Goal: Information Seeking & Learning: Check status

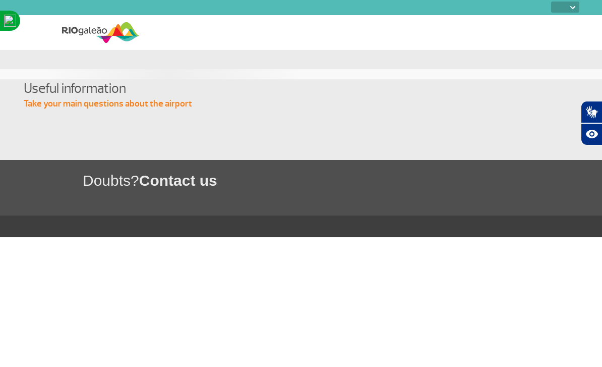
select select
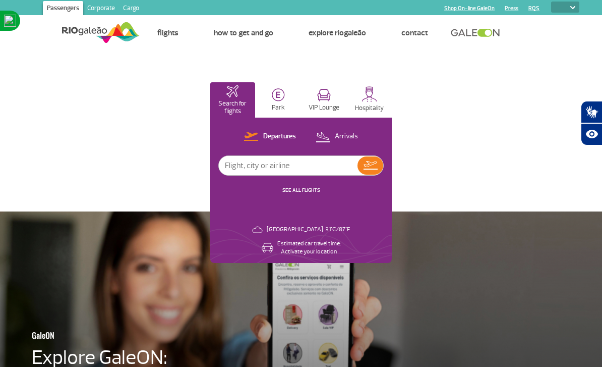
click at [252, 168] on input "text" at bounding box center [288, 165] width 139 height 19
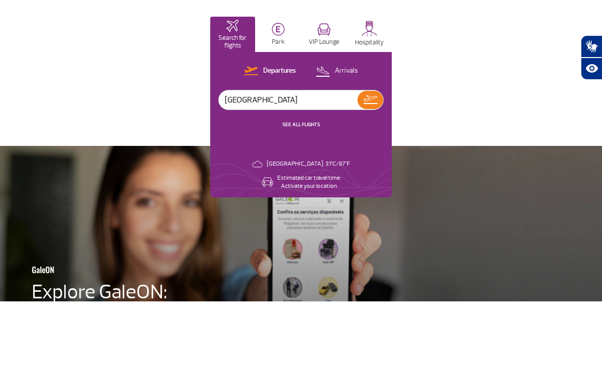
type input "[GEOGRAPHIC_DATA]"
click at [338, 132] on p "Arrivals" at bounding box center [346, 137] width 23 height 10
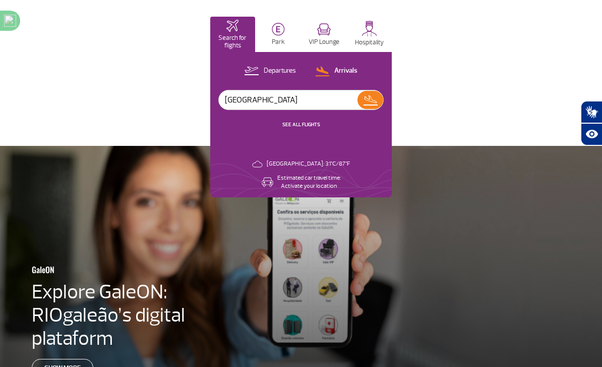
click at [369, 100] on img at bounding box center [370, 100] width 15 height 14
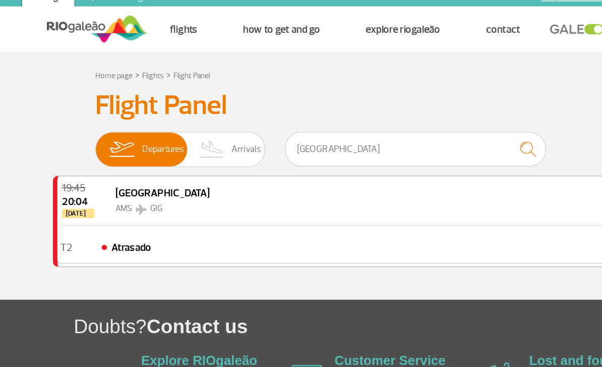
click at [181, 115] on img at bounding box center [190, 125] width 30 height 26
click at [99, 121] on input "Departures Arrivals" at bounding box center [99, 121] width 0 height 0
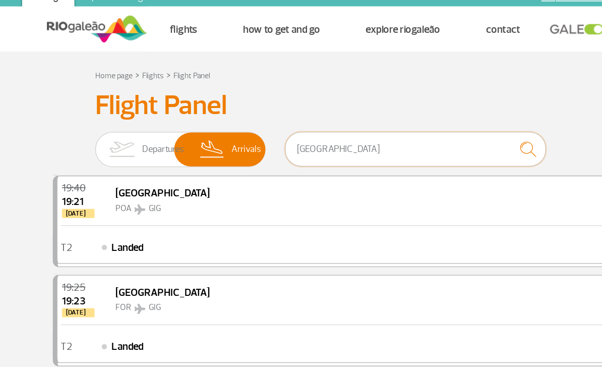
click at [346, 113] on input "[GEOGRAPHIC_DATA]" at bounding box center [347, 125] width 202 height 27
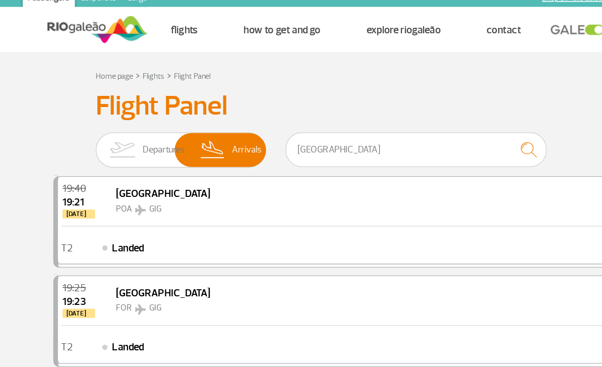
click at [423, 115] on img "submit" at bounding box center [434, 125] width 22 height 21
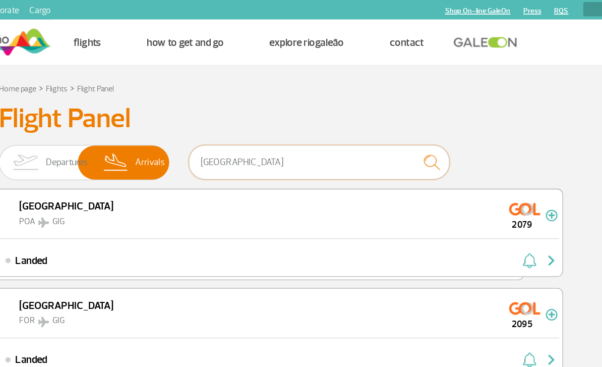
click at [264, 125] on input "[GEOGRAPHIC_DATA]" at bounding box center [347, 125] width 202 height 27
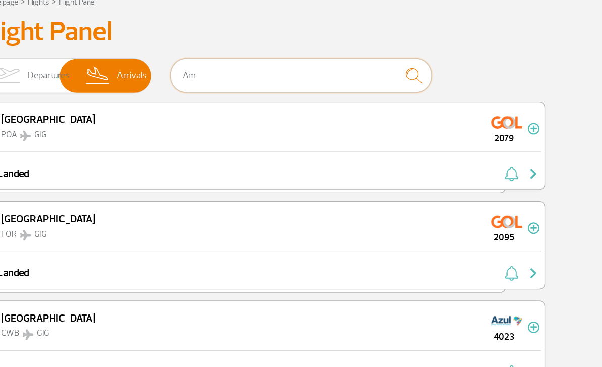
type input "A"
type input "KLM"
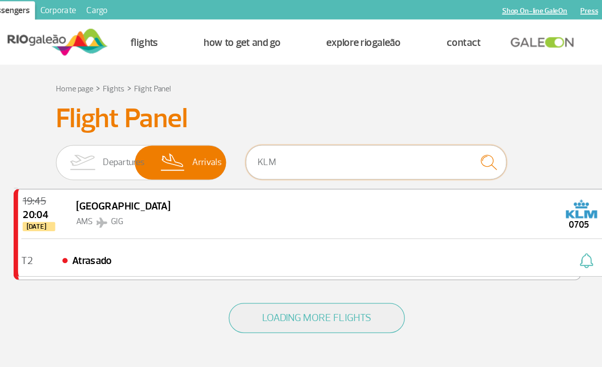
scroll to position [98, 0]
